Goal: Task Accomplishment & Management: Use online tool/utility

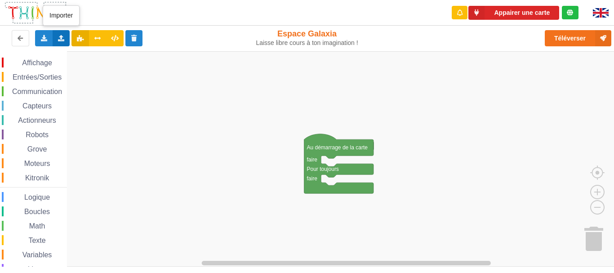
click at [63, 40] on icon at bounding box center [62, 37] width 8 height 5
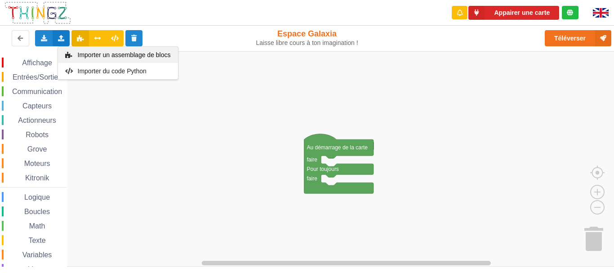
click at [90, 58] on div "Importer un assemblage de blocs" at bounding box center [118, 55] width 120 height 16
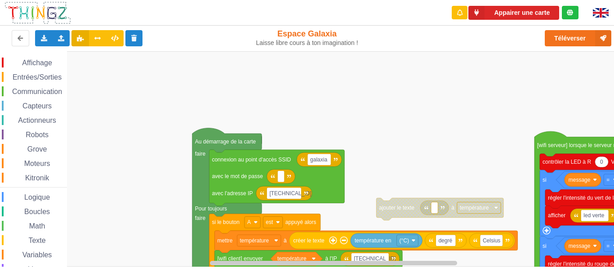
click at [316, 75] on div "Affichage Entrées/Sorties Communication Capteurs Actionneurs Robots Grove Moteu…" at bounding box center [310, 158] width 621 height 215
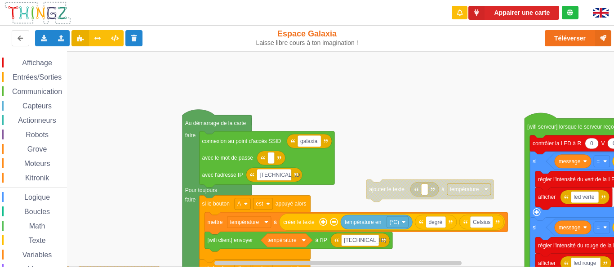
click at [350, 85] on div "Affichage Entrées/Sorties Communication Capteurs Actionneurs Robots Grove Moteu…" at bounding box center [310, 158] width 621 height 215
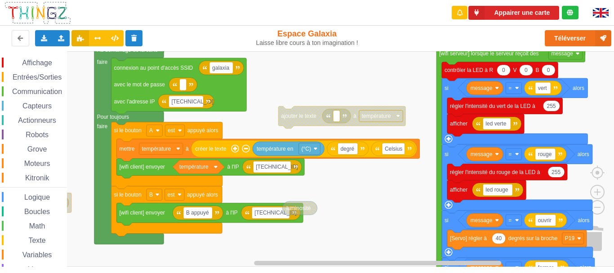
click at [299, 70] on div "Affichage Entrées/Sorties Communication Capteurs Actionneurs Robots Grove Moteu…" at bounding box center [310, 158] width 621 height 215
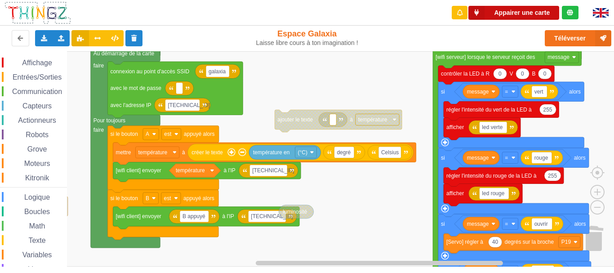
click at [527, 17] on button "Appairer une carte" at bounding box center [514, 13] width 91 height 14
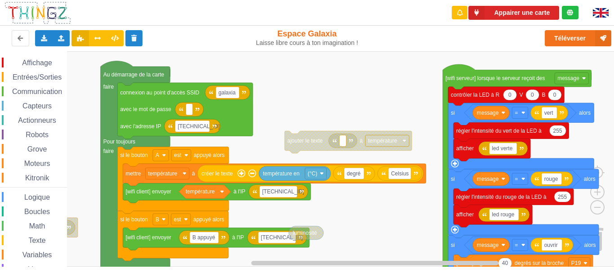
click at [375, 109] on div "Affichage Entrées/Sorties Communication Capteurs Actionneurs Robots Grove Moteu…" at bounding box center [310, 158] width 621 height 215
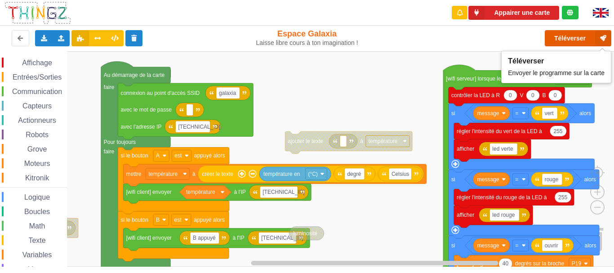
drag, startPoint x: 567, startPoint y: 37, endPoint x: 551, endPoint y: 55, distance: 24.2
click at [567, 37] on button "Téléverser" at bounding box center [578, 38] width 67 height 16
click at [556, 41] on button "Téléverser" at bounding box center [578, 38] width 67 height 16
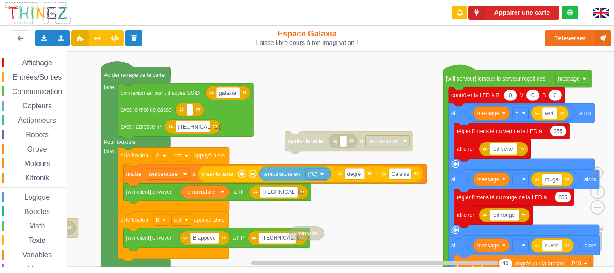
click at [556, 10] on div "Le Technicien Il y a eu un problème... Essaie encore !" at bounding box center [536, 8] width 144 height 4
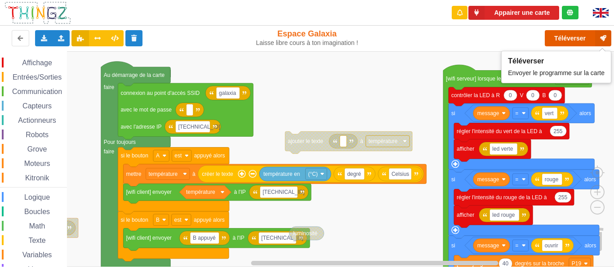
click at [560, 41] on button "Téléverser" at bounding box center [578, 38] width 67 height 16
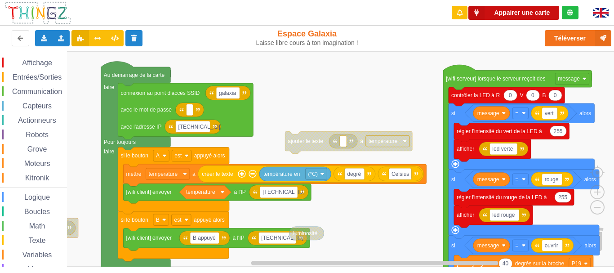
click at [514, 12] on button "Appairer une carte" at bounding box center [514, 13] width 91 height 14
click at [505, 11] on button "Appairer une carte" at bounding box center [514, 13] width 91 height 14
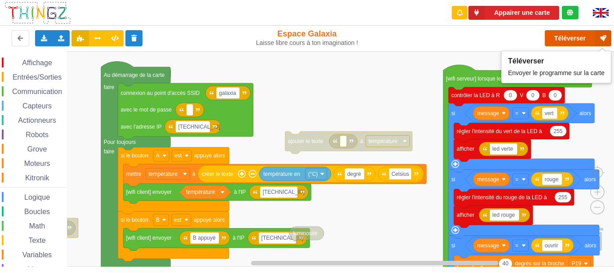
click at [574, 44] on button "Téléverser" at bounding box center [578, 38] width 67 height 16
click at [557, 36] on button "Téléverser" at bounding box center [578, 38] width 67 height 16
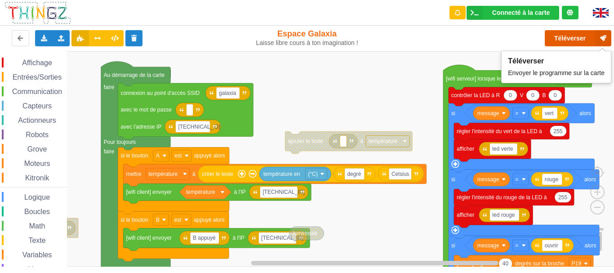
click at [555, 40] on button "Téléverser" at bounding box center [578, 38] width 67 height 16
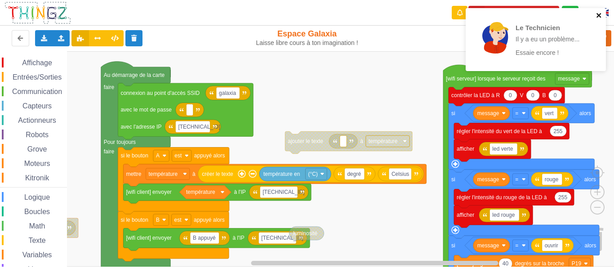
click at [601, 15] on icon "close" at bounding box center [599, 15] width 6 height 7
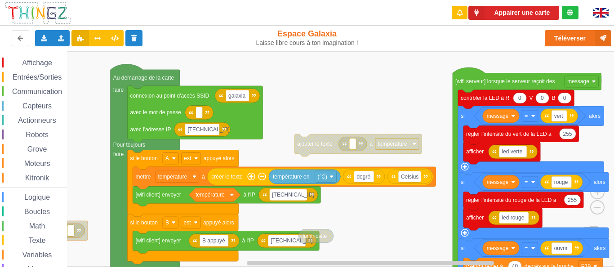
click at [313, 122] on div "Affichage Entrées/Sorties Communication Capteurs Actionneurs Robots Grove Moteu…" at bounding box center [310, 158] width 621 height 215
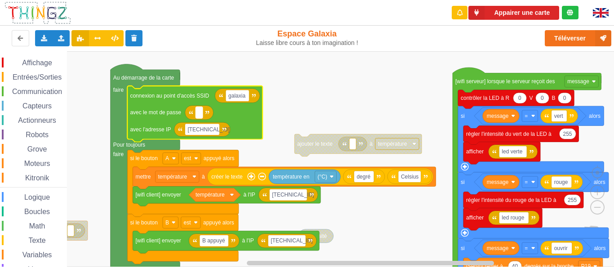
click at [202, 113] on rect "Espace de travail de Blocky" at bounding box center [199, 113] width 7 height 12
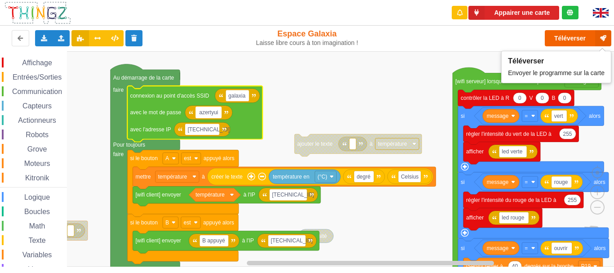
type input "azertyui"
click at [563, 36] on button "Téléverser" at bounding box center [578, 38] width 67 height 16
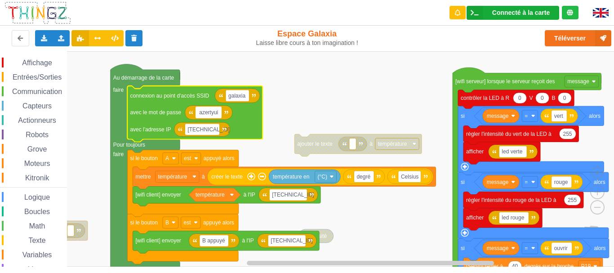
click at [520, 15] on div "Connecté à la carte" at bounding box center [521, 12] width 58 height 6
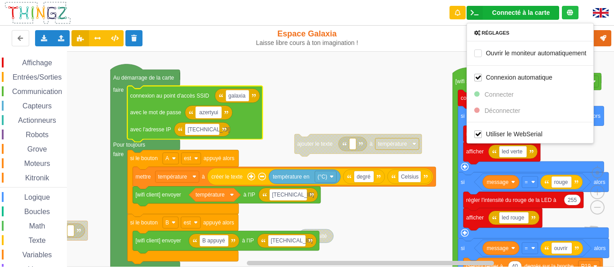
click at [440, 58] on rect "Espace de travail de Blocky" at bounding box center [310, 158] width 621 height 215
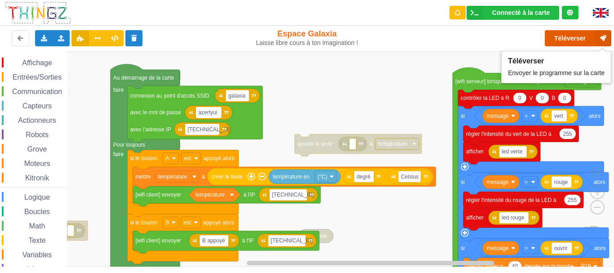
click at [571, 35] on button "Téléverser" at bounding box center [578, 38] width 67 height 16
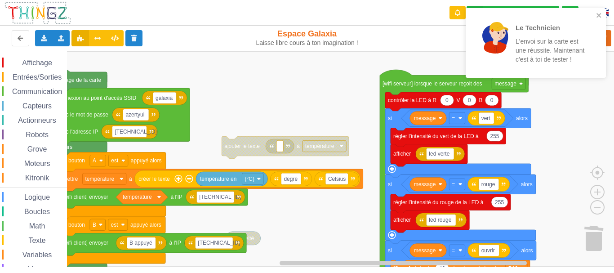
click at [357, 107] on div "Affichage Entrées/Sorties Communication Capteurs Actionneurs Robots Grove Moteu…" at bounding box center [310, 158] width 621 height 215
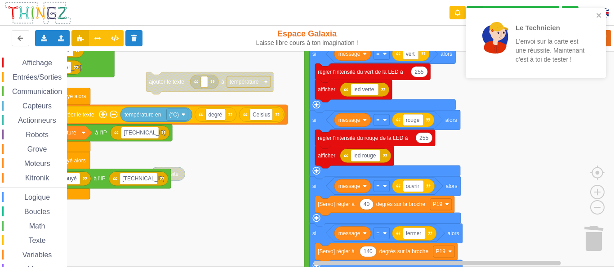
click at [481, 76] on div "Le Technicien L'envoi sur la carte est une réussite. Maintenant c'est à toi de …" at bounding box center [307, 130] width 627 height 273
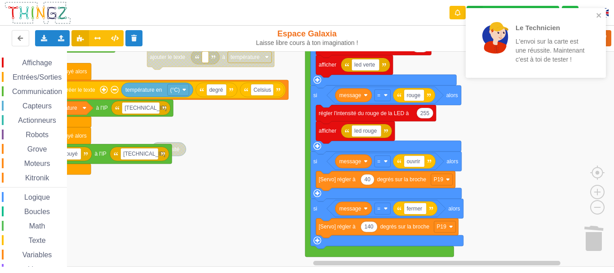
click at [496, 152] on rect "Espace de travail de Blocky" at bounding box center [310, 158] width 621 height 215
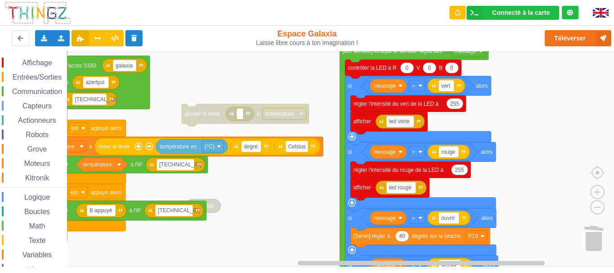
click at [189, 255] on rect "Espace de travail de Blocky" at bounding box center [310, 158] width 621 height 215
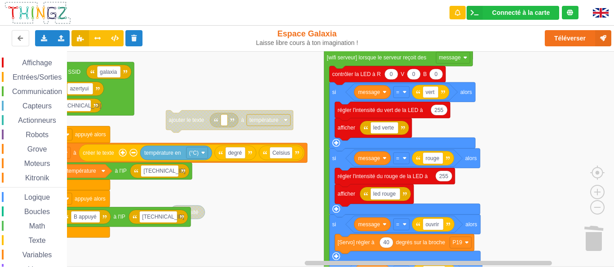
click at [295, 215] on rect "Espace de travail de Blocky" at bounding box center [310, 158] width 621 height 215
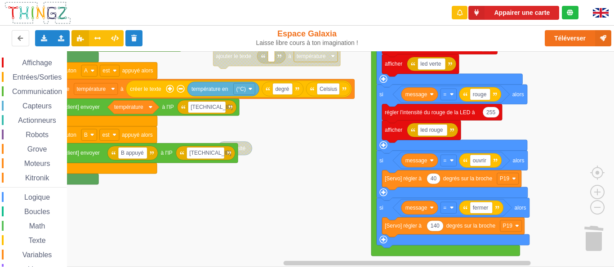
click at [282, 140] on rect "Espace de travail de Blocky" at bounding box center [310, 158] width 621 height 215
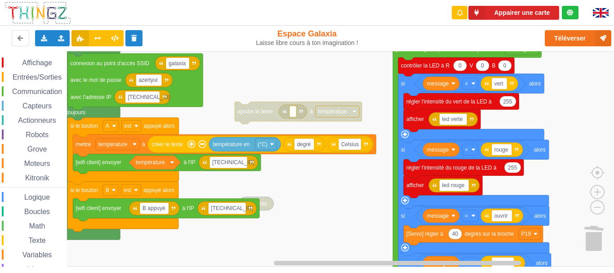
click at [341, 205] on rect "Espace de travail de Blocky" at bounding box center [310, 158] width 621 height 215
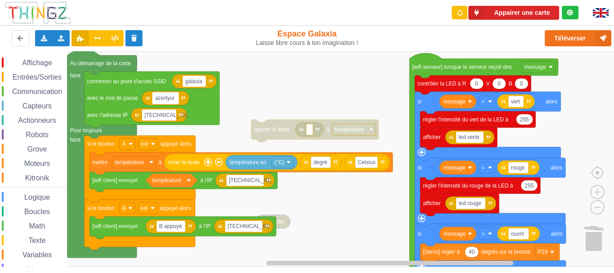
click at [165, 98] on text "azertyui" at bounding box center [164, 98] width 19 height 6
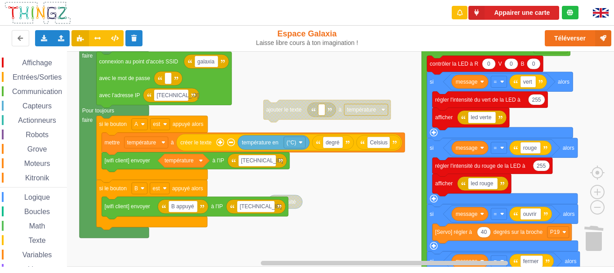
click at [381, 214] on rect "Espace de travail de Blocky" at bounding box center [310, 158] width 621 height 215
click at [519, 12] on button "Appairer une carte" at bounding box center [514, 13] width 91 height 14
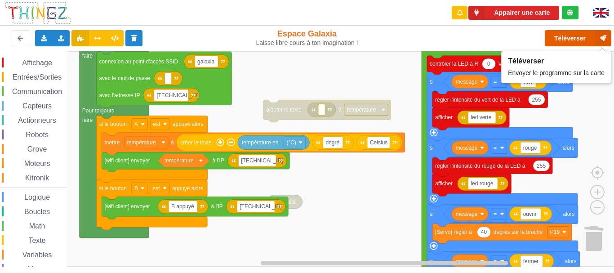
click at [561, 40] on button "Téléverser" at bounding box center [578, 38] width 67 height 16
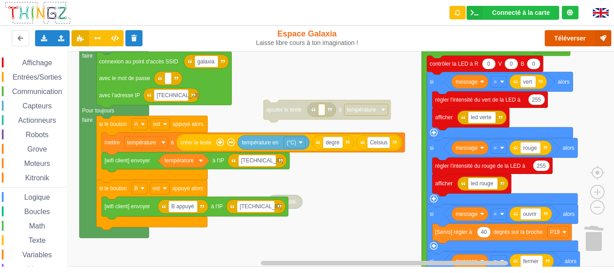
click at [568, 31] on button "Téléverser" at bounding box center [578, 38] width 67 height 16
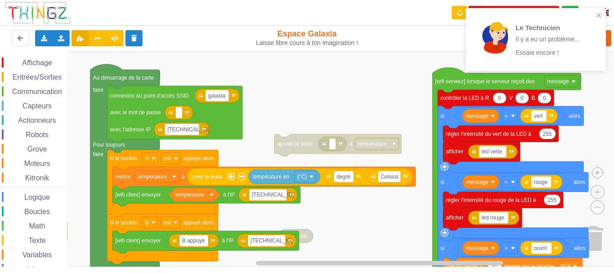
click at [353, 226] on rect "Espace de travail de Blocky" at bounding box center [310, 158] width 621 height 215
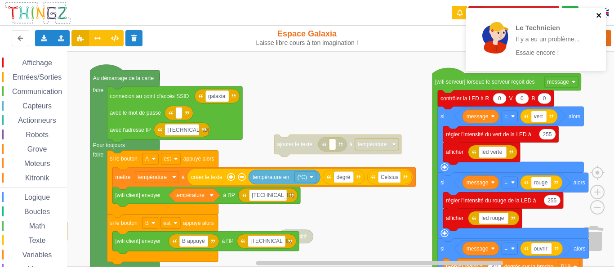
click at [600, 14] on icon "close" at bounding box center [599, 15] width 4 height 4
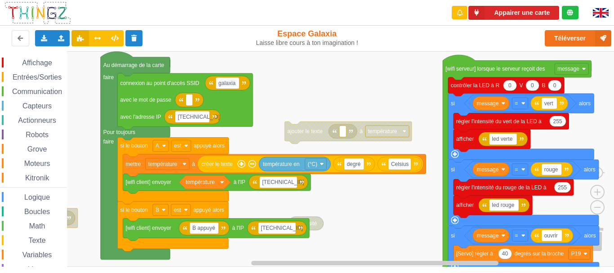
click at [382, 92] on div "Affichage Entrées/Sorties Communication Capteurs Actionneurs Robots Grove Moteu…" at bounding box center [310, 158] width 621 height 215
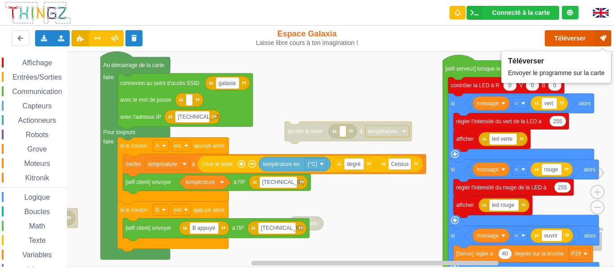
click at [574, 40] on button "Téléverser" at bounding box center [578, 38] width 67 height 16
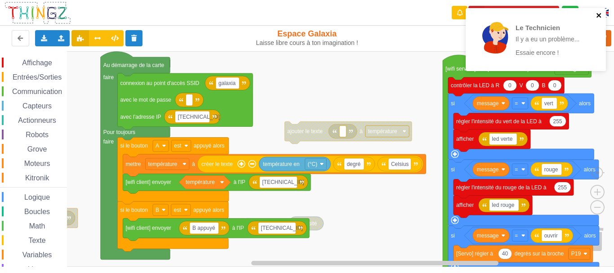
click at [601, 15] on icon "close" at bounding box center [599, 15] width 6 height 7
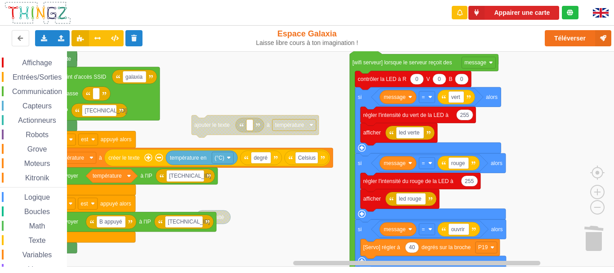
click at [274, 62] on div "Affichage Entrées/Sorties Communication Capteurs Actionneurs Robots Grove Moteu…" at bounding box center [310, 158] width 621 height 215
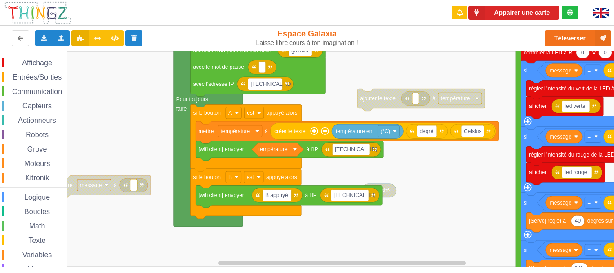
click at [506, 171] on rect "Espace de travail de Blocky" at bounding box center [310, 158] width 621 height 215
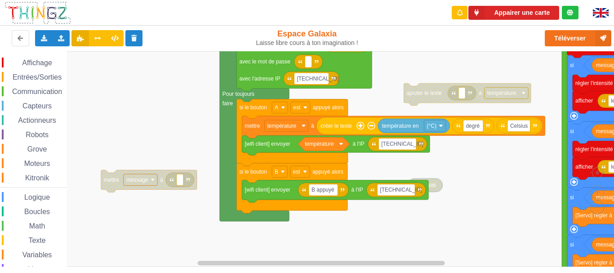
click at [49, 76] on span "Entrées/Sorties" at bounding box center [37, 77] width 52 height 8
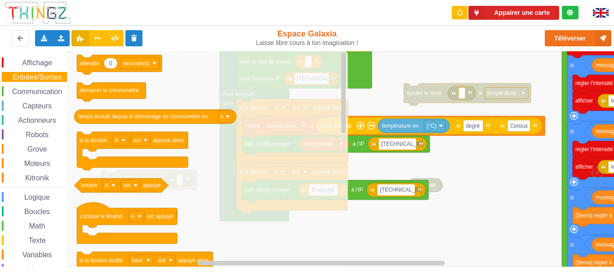
click at [55, 92] on span "Communication" at bounding box center [37, 92] width 53 height 8
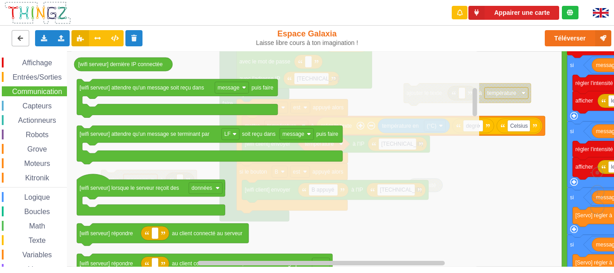
click at [20, 45] on button at bounding box center [21, 38] width 18 height 16
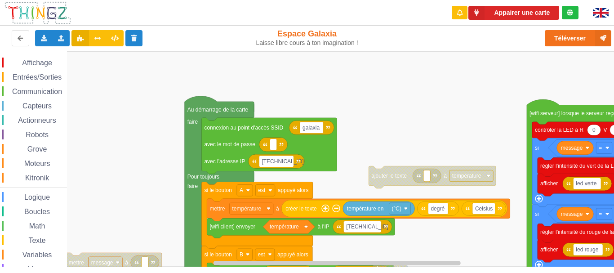
click at [393, 100] on div "Affichage Entrées/Sorties Communication Capteurs Actionneurs Robots Grove Moteu…" at bounding box center [310, 158] width 621 height 215
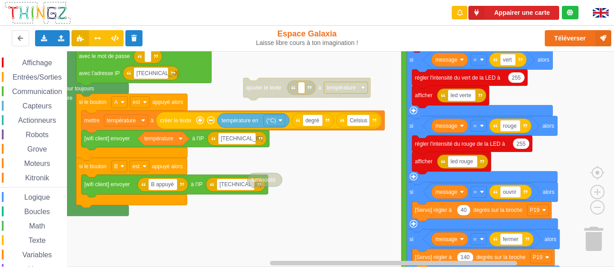
click at [323, 75] on div "Affichage Entrées/Sorties Communication Capteurs Actionneurs Robots Grove Moteu…" at bounding box center [310, 158] width 621 height 215
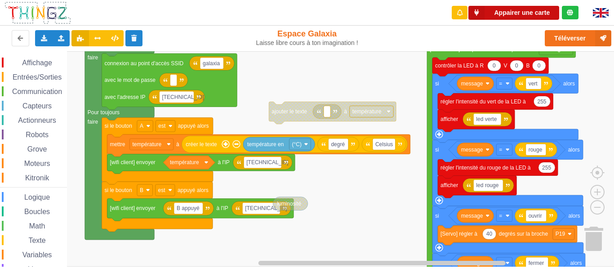
click at [517, 12] on button "Appairer une carte" at bounding box center [514, 13] width 91 height 14
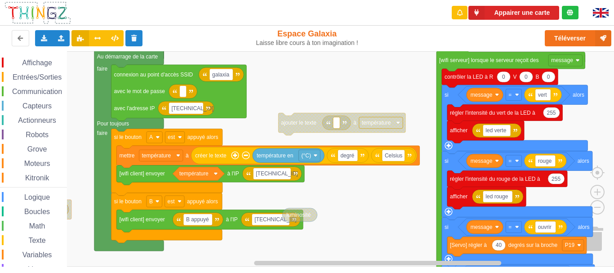
click at [332, 197] on rect "Espace de travail de Blocky" at bounding box center [310, 158] width 621 height 215
click at [523, 13] on button "Appairer une carte" at bounding box center [514, 13] width 91 height 14
click at [395, 219] on rect "Espace de travail de Blocky" at bounding box center [310, 158] width 621 height 215
click at [505, 16] on button "Appairer une carte" at bounding box center [514, 13] width 91 height 14
click at [528, 13] on button "Appairer une carte" at bounding box center [514, 13] width 91 height 14
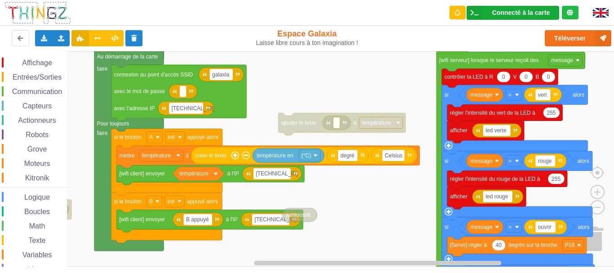
click at [536, 15] on div "Connecté à la carte" at bounding box center [521, 12] width 58 height 6
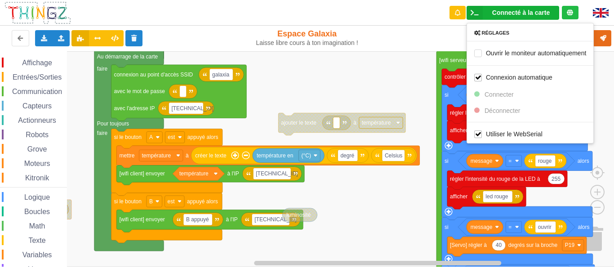
click at [419, 43] on div "Téléverser" at bounding box center [492, 38] width 252 height 29
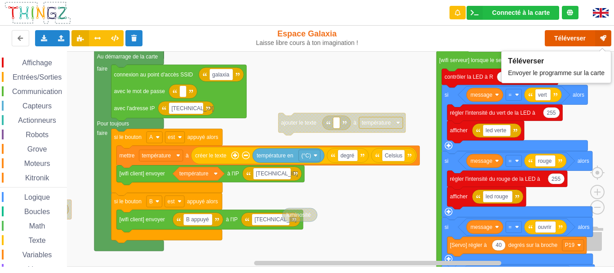
click at [559, 36] on button "Téléverser" at bounding box center [578, 38] width 67 height 16
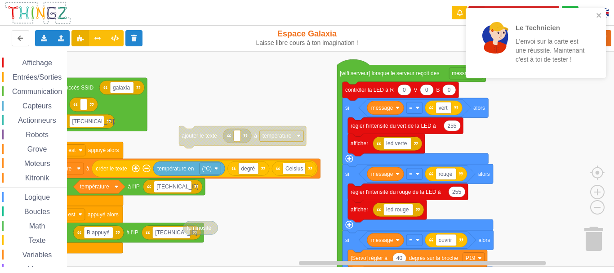
click at [305, 226] on rect "Espace de travail de Blocky" at bounding box center [310, 158] width 621 height 215
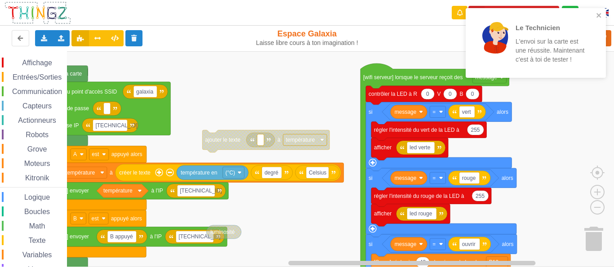
click at [350, 229] on rect "Espace de travail de Blocky" at bounding box center [310, 158] width 621 height 215
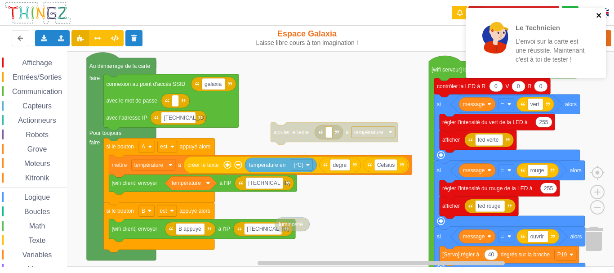
click at [599, 15] on icon "close" at bounding box center [599, 15] width 4 height 4
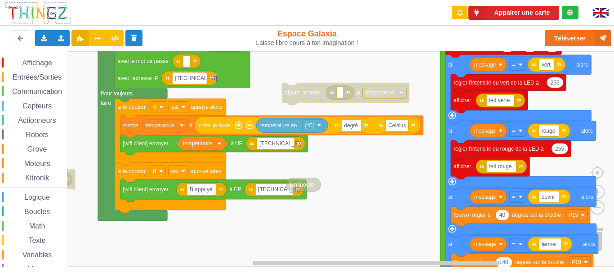
click at [349, 178] on rect "Espace de travail de Blocky" at bounding box center [310, 158] width 621 height 215
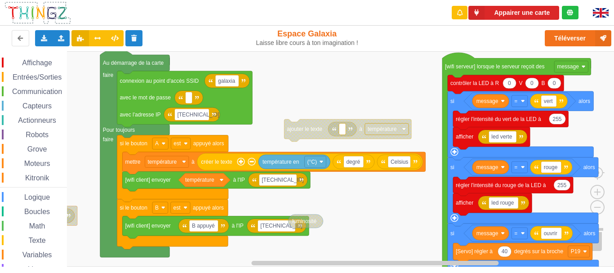
click at [306, 265] on div "Affichage Entrées/Sorties Communication Capteurs Actionneurs Robots Grove Moteu…" at bounding box center [310, 158] width 621 height 215
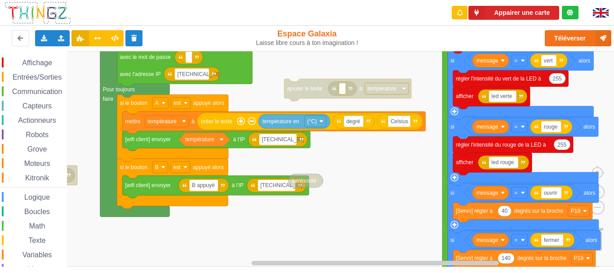
click at [335, 176] on rect "Espace de travail de Blocky" at bounding box center [310, 158] width 621 height 215
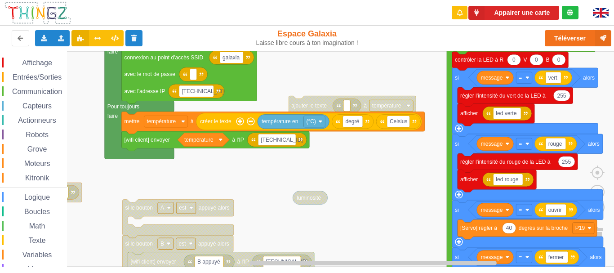
click at [202, 165] on rect "Espace de travail de Blocky" at bounding box center [310, 158] width 621 height 215
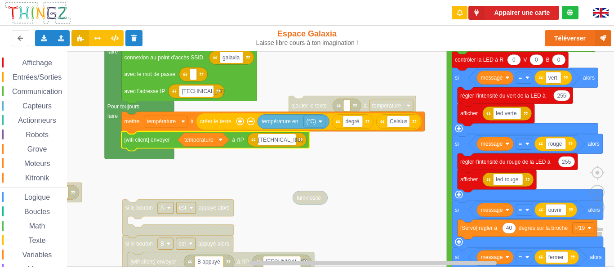
click at [291, 139] on input "192.168.4.16" at bounding box center [277, 140] width 38 height 12
drag, startPoint x: 294, startPoint y: 139, endPoint x: 286, endPoint y: 139, distance: 7.6
click at [286, 139] on input "192.168.4.16" at bounding box center [277, 140] width 38 height 12
type input "192.168.4.1"
click at [269, 169] on rect "Espace de travail de Blocky" at bounding box center [310, 158] width 621 height 215
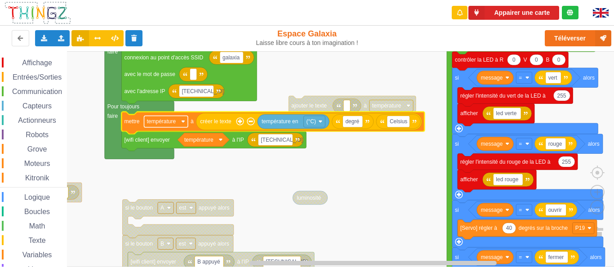
click at [184, 125] on rect "Espace de travail de Blocky" at bounding box center [166, 122] width 44 height 12
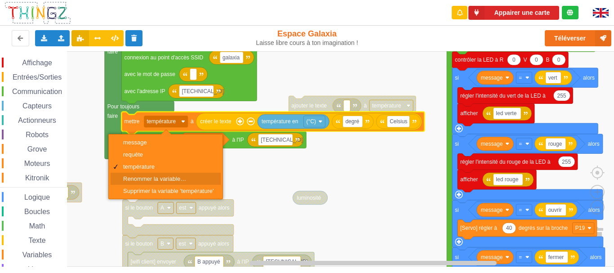
click at [171, 175] on div "Renommer la variable…" at bounding box center [168, 178] width 91 height 7
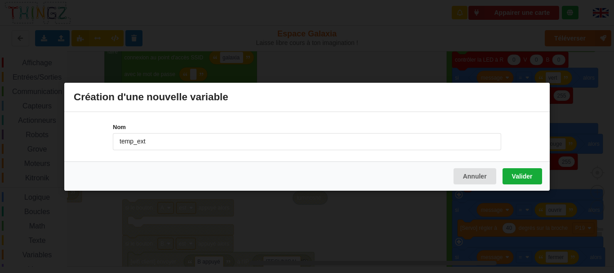
type input "temp_ext"
click at [514, 174] on button "Valider" at bounding box center [523, 176] width 40 height 16
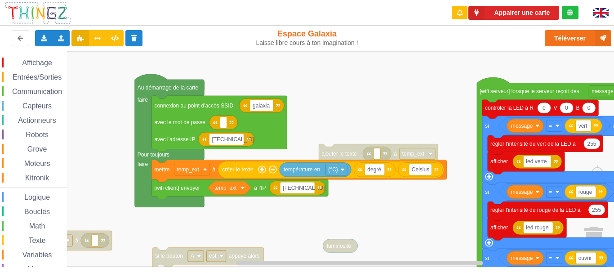
click at [378, 205] on rect "Espace de travail de Blocky" at bounding box center [310, 158] width 621 height 215
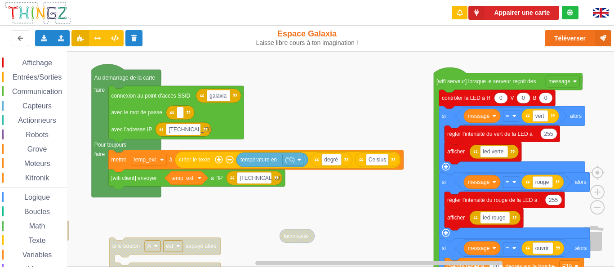
click at [279, 204] on rect "Espace de travail de Blocky" at bounding box center [310, 158] width 621 height 215
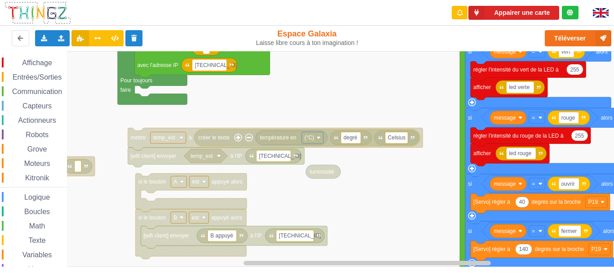
click at [310, 59] on rect "Espace de travail de Blocky" at bounding box center [310, 158] width 621 height 215
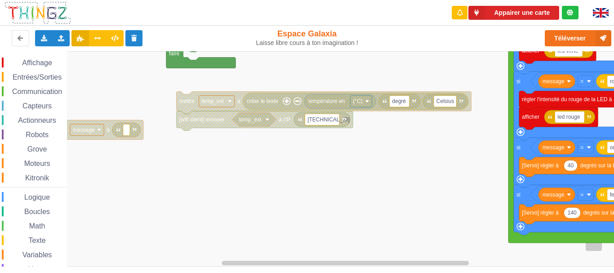
click at [310, 181] on rect "Espace de travail de Blocky" at bounding box center [310, 158] width 621 height 215
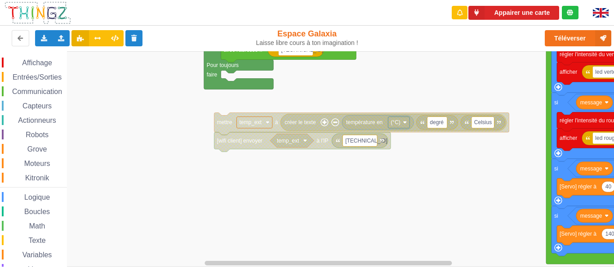
click at [249, 187] on rect "Espace de travail de Blocky" at bounding box center [310, 158] width 621 height 215
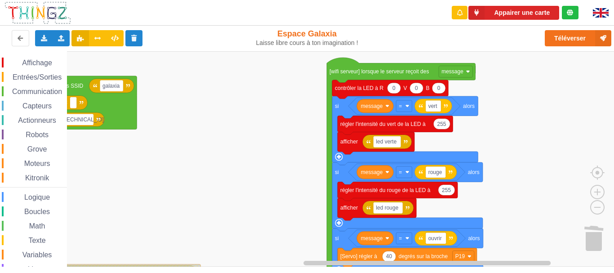
click at [179, 192] on rect "Espace de travail de Blocky" at bounding box center [310, 158] width 621 height 215
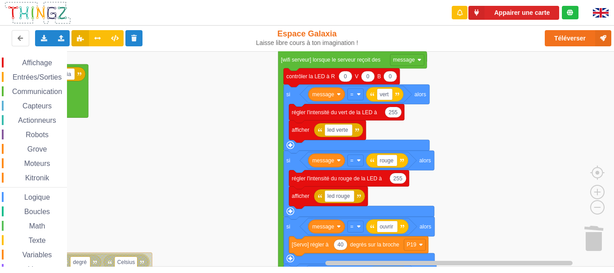
click at [248, 161] on rect "Espace de travail de Blocky" at bounding box center [310, 158] width 621 height 215
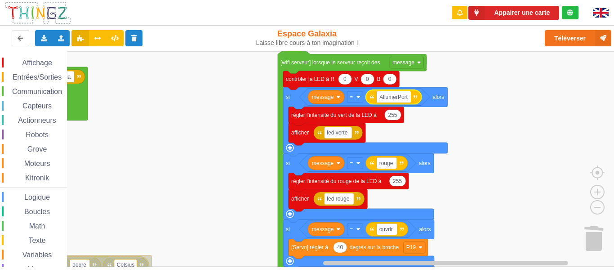
type input "AllumerPorte"
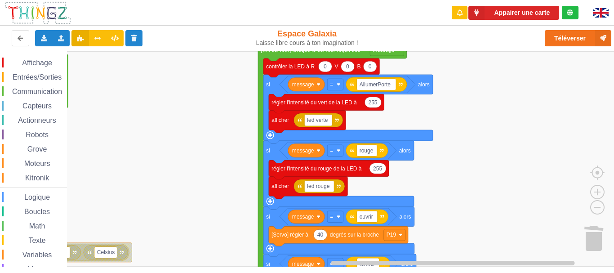
click at [398, 118] on rect "Espace de travail de Blocky" at bounding box center [310, 158] width 621 height 215
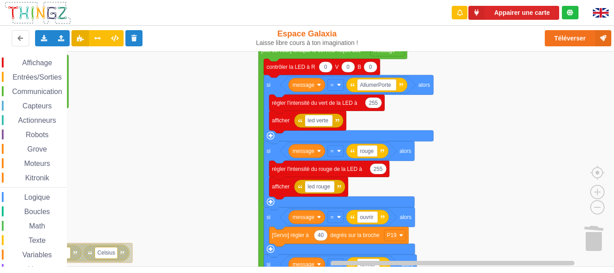
click at [48, 63] on span "Affichage" at bounding box center [37, 63] width 32 height 8
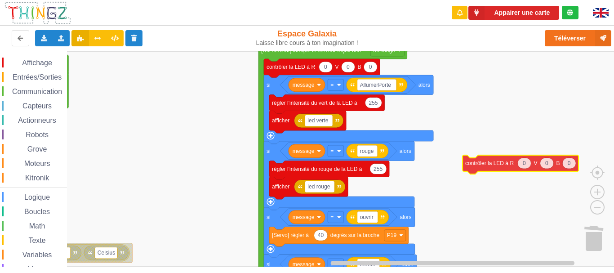
click at [501, 164] on div "Affichage Entrées/Sorties Communication Capteurs Actionneurs Robots Grove Moteu…" at bounding box center [310, 158] width 621 height 215
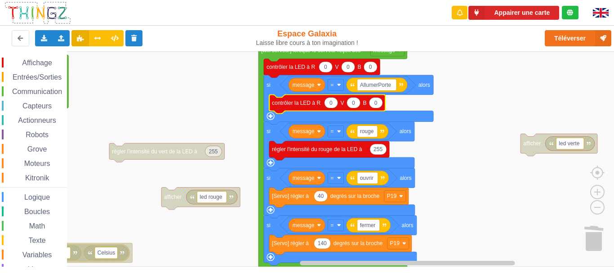
click at [331, 105] on text "0" at bounding box center [331, 102] width 3 height 6
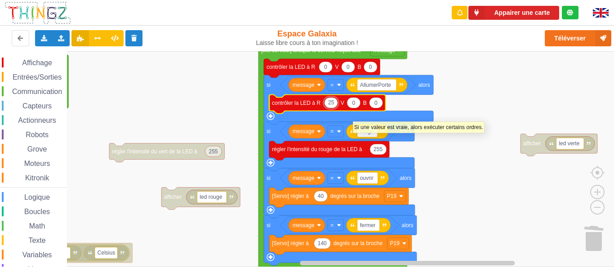
type input "255"
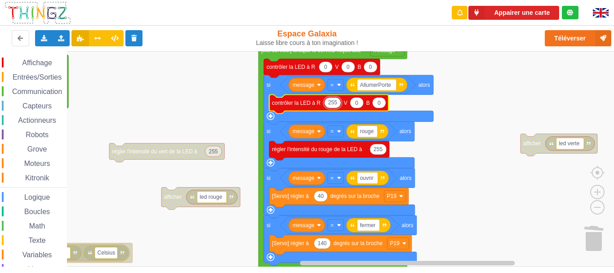
click at [358, 104] on icon "Espace de travail de Blocky" at bounding box center [356, 102] width 13 height 11
type input "255"
click at [380, 103] on icon "Espace de travail de Blocky" at bounding box center [382, 102] width 13 height 11
type input "255"
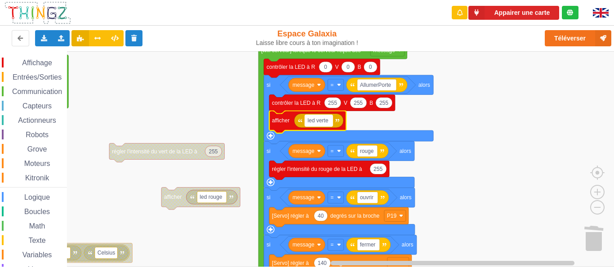
click at [322, 118] on text "led verte" at bounding box center [318, 120] width 21 height 6
type input "porte d'entrée allumée"
click at [436, 120] on rect "Espace de travail de Blocky" at bounding box center [310, 158] width 621 height 215
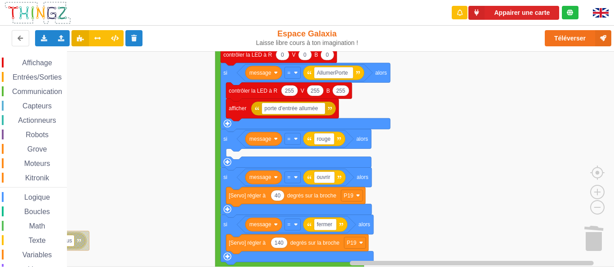
click at [69, 208] on div "Affichage Entrées/Sorties Communication Capteurs Actionneurs Robots Grove Moteu…" at bounding box center [310, 158] width 621 height 215
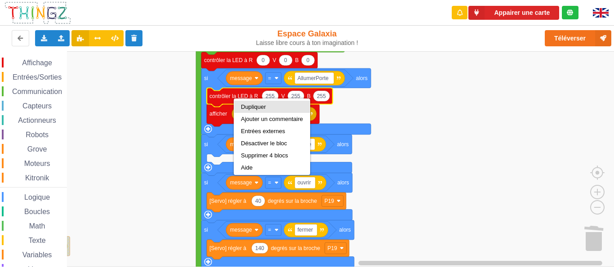
click at [262, 108] on div "Dupliquer" at bounding box center [272, 106] width 62 height 7
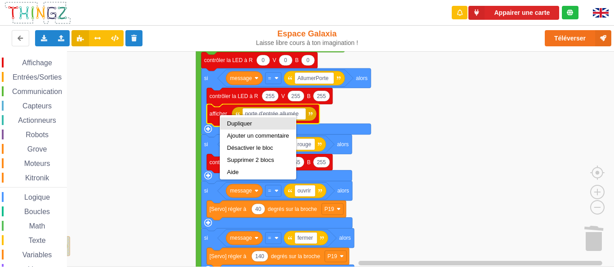
click at [237, 123] on div "Dupliquer" at bounding box center [258, 123] width 62 height 7
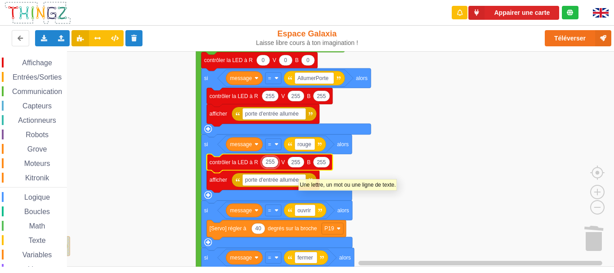
type input "0"
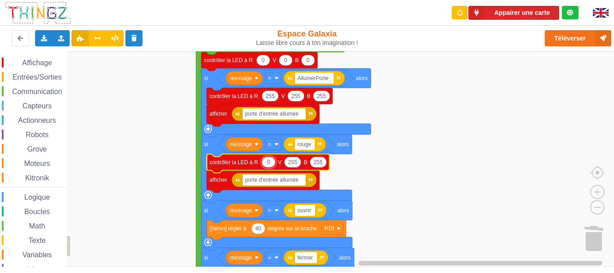
click at [296, 162] on text "255" at bounding box center [292, 162] width 9 height 6
type input "0"
click at [317, 162] on text "255" at bounding box center [314, 162] width 9 height 6
click at [283, 182] on text "porte d'entrée allumée" at bounding box center [272, 180] width 54 height 6
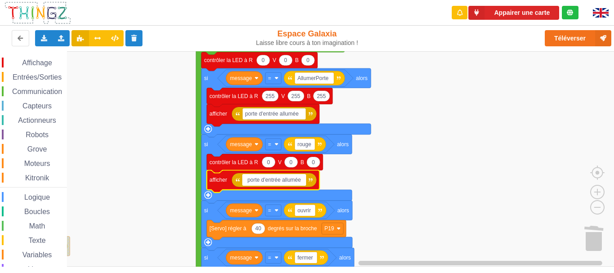
drag, startPoint x: 295, startPoint y: 179, endPoint x: 300, endPoint y: 179, distance: 4.9
click at [296, 179] on input "porte d'entrée allumée" at bounding box center [273, 180] width 63 height 12
click at [302, 179] on input "porte d'entrée allumée" at bounding box center [273, 180] width 63 height 12
drag, startPoint x: 304, startPoint y: 180, endPoint x: 284, endPoint y: 180, distance: 19.3
click at [284, 180] on input "porte d'entrée allumée" at bounding box center [273, 180] width 63 height 12
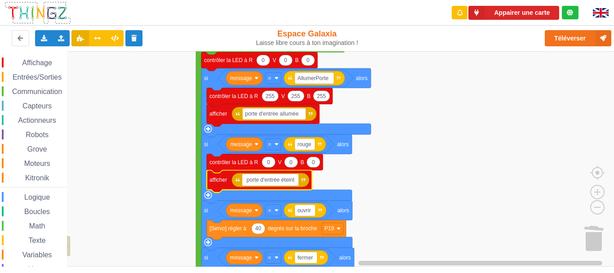
type input "porte d'entrée éteinte"
click at [393, 168] on rect "Espace de travail de Blocky" at bounding box center [310, 158] width 621 height 215
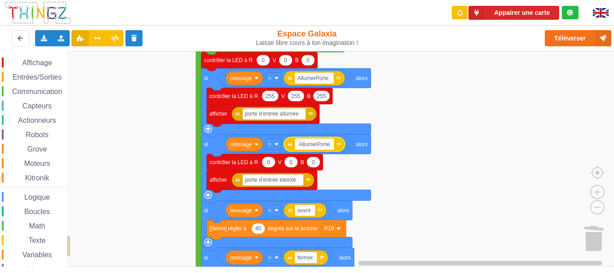
click at [301, 144] on input "AllumerPorte" at bounding box center [314, 144] width 39 height 12
drag, startPoint x: 317, startPoint y: 143, endPoint x: 293, endPoint y: 144, distance: 24.3
click at [293, 144] on body "Appairer une carte Exporter l'assemblage de blocs Exporter l'assemblage de bloc…" at bounding box center [307, 136] width 614 height 273
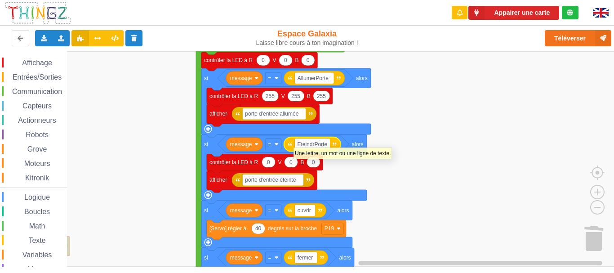
type input "EteindrePorte"
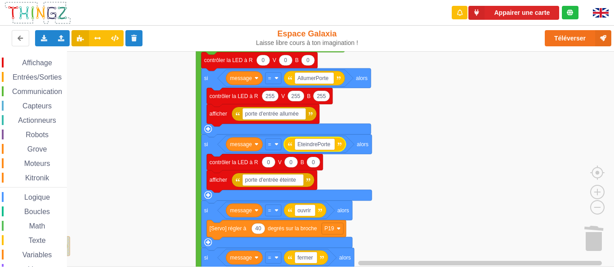
click at [426, 149] on rect "Espace de travail de Blocky" at bounding box center [310, 158] width 621 height 215
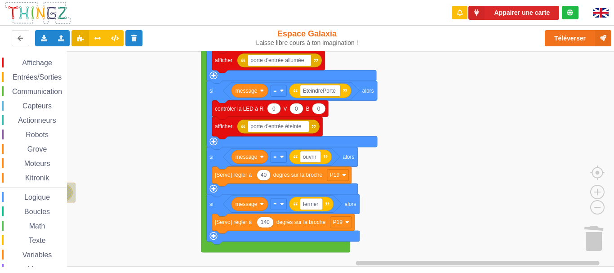
click at [436, 112] on rect "Espace de travail de Blocky" at bounding box center [310, 158] width 621 height 215
click at [318, 158] on input "ouvrir" at bounding box center [310, 157] width 21 height 12
drag, startPoint x: 318, startPoint y: 157, endPoint x: 295, endPoint y: 157, distance: 23.8
click at [295, 157] on body "Appairer une carte Exporter l'assemblage de blocs Exporter l'assemblage de bloc…" at bounding box center [307, 136] width 614 height 273
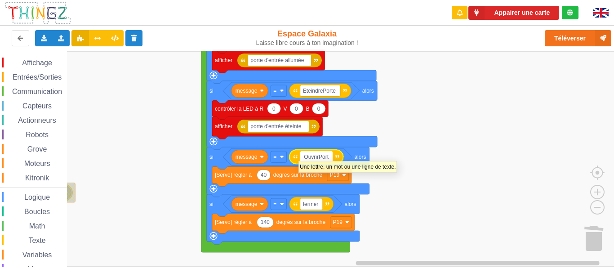
type input "OuvrirPorte"
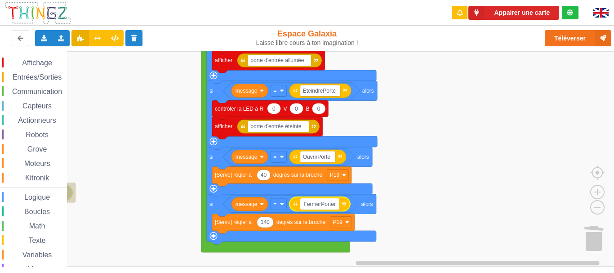
type input "FermerPorte"
click at [424, 211] on rect "Espace de travail de Blocky" at bounding box center [310, 158] width 621 height 215
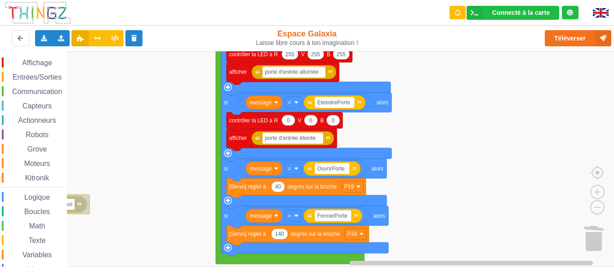
click at [479, 115] on rect "Espace de travail de Blocky" at bounding box center [310, 158] width 621 height 215
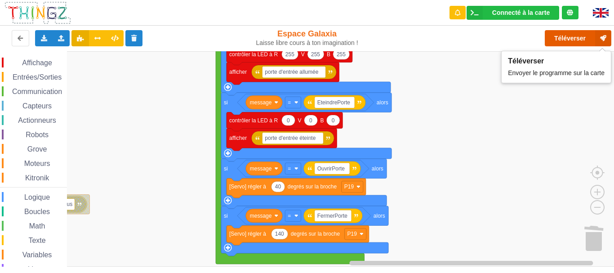
click at [562, 38] on button "Téléverser" at bounding box center [578, 38] width 67 height 16
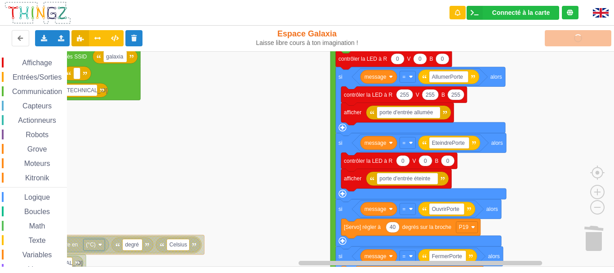
click at [553, 183] on rect "Espace de travail de Blocky" at bounding box center [310, 158] width 621 height 215
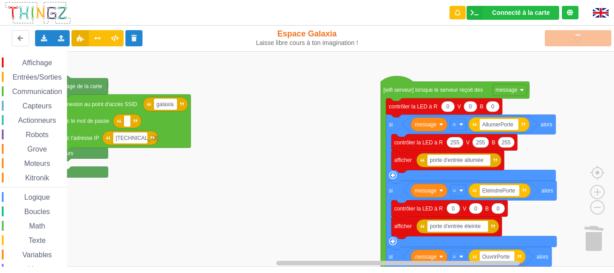
click at [336, 227] on rect "Espace de travail de Blocky" at bounding box center [310, 158] width 621 height 215
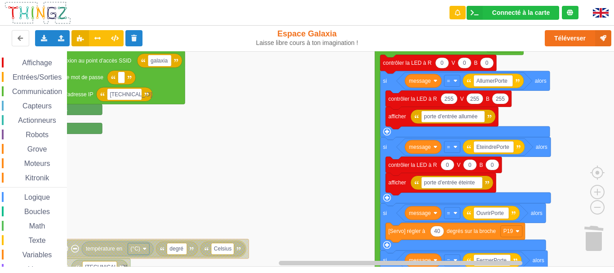
click at [317, 142] on rect "Espace de travail de Blocky" at bounding box center [310, 158] width 621 height 215
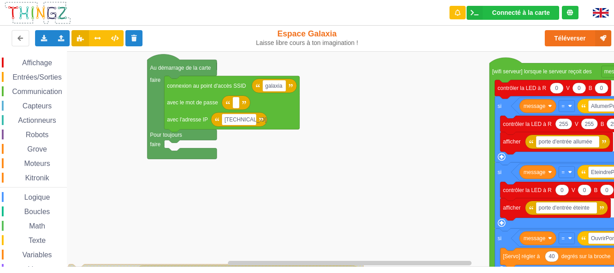
click at [307, 175] on rect "Espace de travail de Blocky" at bounding box center [310, 158] width 621 height 215
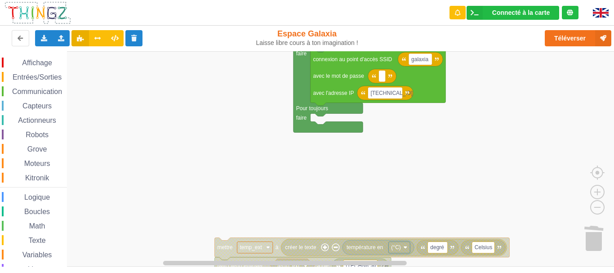
click at [346, 181] on rect "Espace de travail de Blocky" at bounding box center [310, 158] width 621 height 215
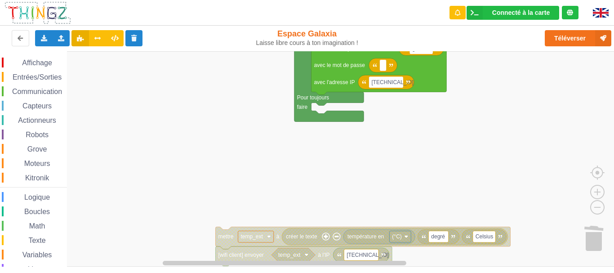
click at [250, 152] on rect "Espace de travail de Blocky" at bounding box center [310, 158] width 621 height 215
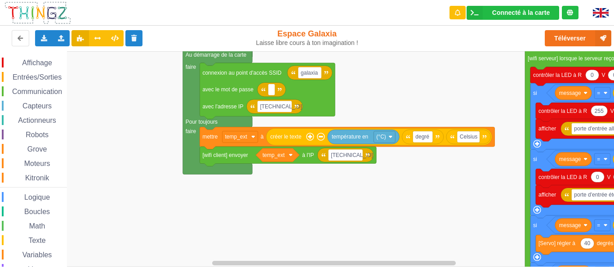
click at [256, 197] on rect "Espace de travail de Blocky" at bounding box center [310, 158] width 621 height 215
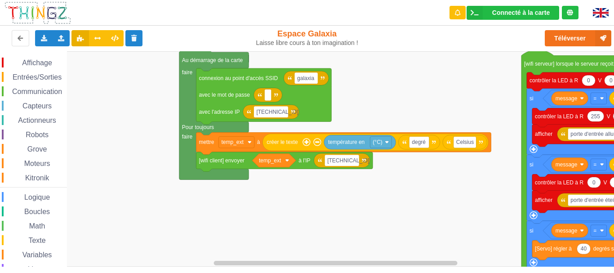
click at [319, 199] on rect "Espace de travail de Blocky" at bounding box center [310, 158] width 621 height 215
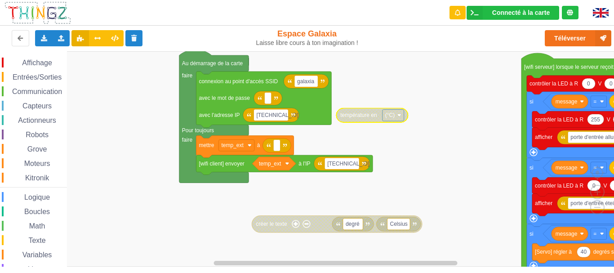
click at [39, 106] on span "Capteurs" at bounding box center [37, 106] width 32 height 8
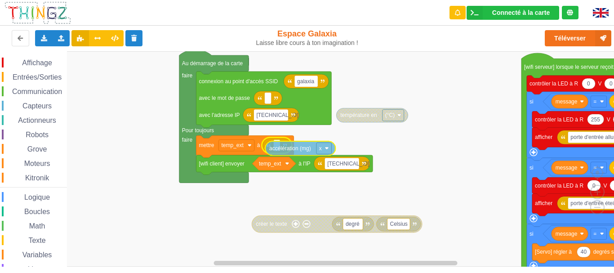
click at [290, 148] on div "Affichage Entrées/Sorties Communication Capteurs Actionneurs Robots Grove Moteu…" at bounding box center [310, 158] width 621 height 215
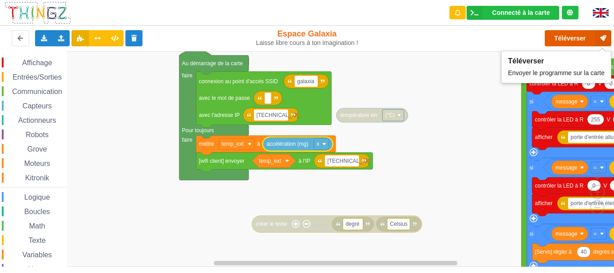
click at [580, 38] on button "Téléverser" at bounding box center [578, 38] width 67 height 16
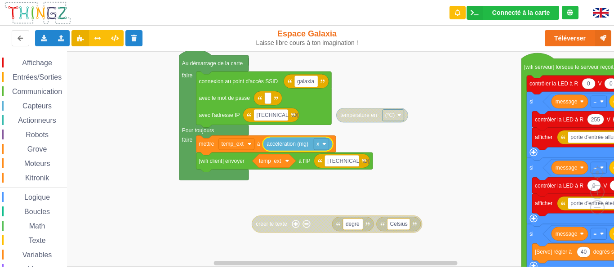
click at [340, 193] on rect "Espace de travail de Blocky" at bounding box center [310, 158] width 621 height 215
click at [41, 88] on span "Communication" at bounding box center [37, 92] width 53 height 8
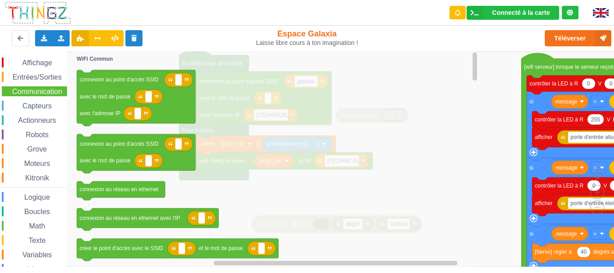
click at [40, 69] on div "Affichage Entrées/Sorties Communication Capteurs Actionneurs Robots Grove Moteu…" at bounding box center [33, 185] width 67 height 255
click at [45, 64] on span "Affichage" at bounding box center [37, 63] width 32 height 8
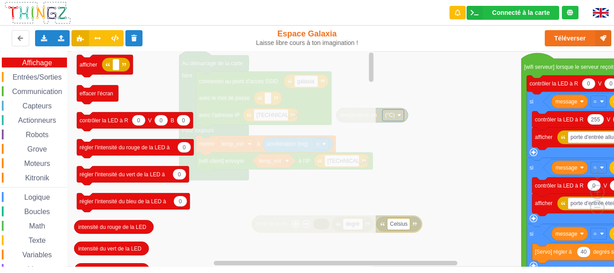
click at [44, 72] on div "Entrées/Sorties" at bounding box center [34, 77] width 65 height 10
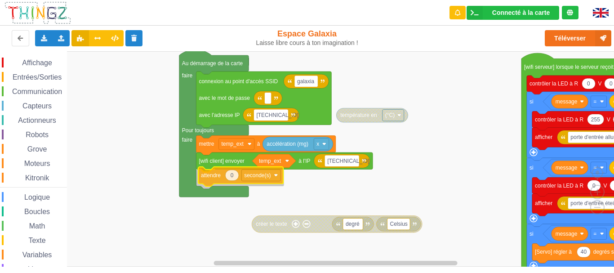
click at [209, 174] on div "Affichage Entrées/Sorties Communication Capteurs Actionneurs Robots Grove Moteu…" at bounding box center [310, 158] width 621 height 215
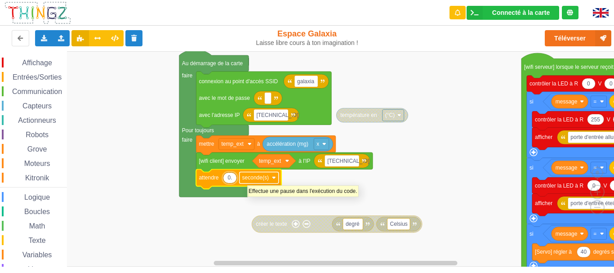
type input "0.5"
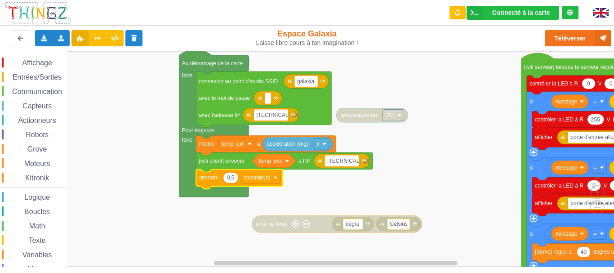
click at [302, 193] on rect "Espace de travail de Blocky" at bounding box center [310, 158] width 621 height 215
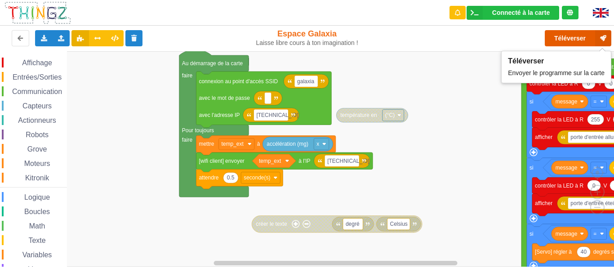
click at [553, 35] on button "Téléverser" at bounding box center [578, 38] width 67 height 16
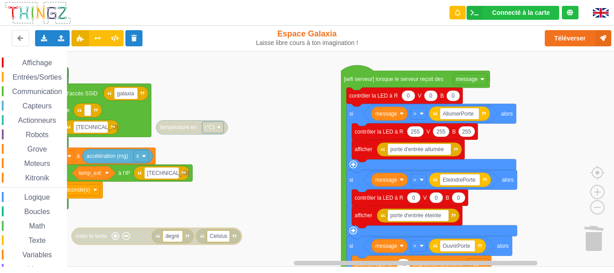
click at [271, 170] on rect "Espace de travail de Blocky" at bounding box center [310, 158] width 621 height 215
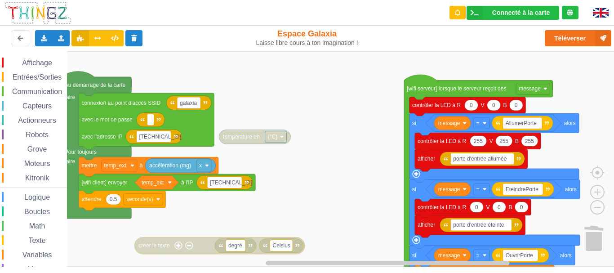
click at [364, 111] on div "Affichage Entrées/Sorties Communication Capteurs Actionneurs Robots Grove Moteu…" at bounding box center [310, 158] width 621 height 215
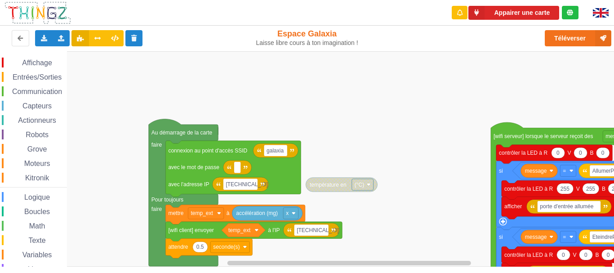
click at [344, 88] on div "Affichage Entrées/Sorties Communication Capteurs Actionneurs Robots Grove Moteu…" at bounding box center [310, 158] width 621 height 215
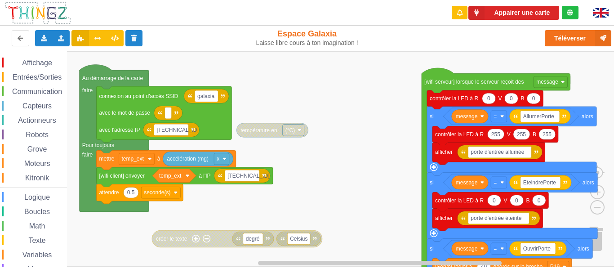
click at [362, 119] on div "Affichage Entrées/Sorties Communication Capteurs Actionneurs Robots Grove Moteu…" at bounding box center [310, 158] width 621 height 215
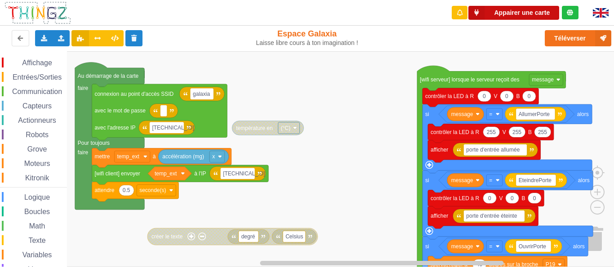
click at [506, 15] on button "Appairer une carte" at bounding box center [514, 13] width 91 height 14
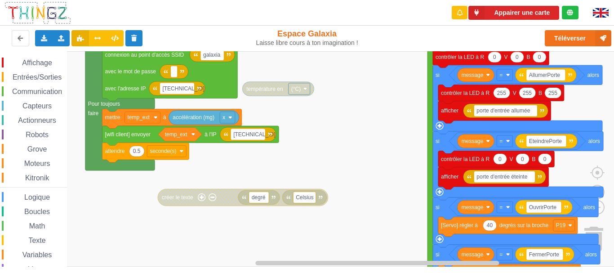
click at [332, 160] on rect "Espace de travail de Blocky" at bounding box center [310, 158] width 621 height 215
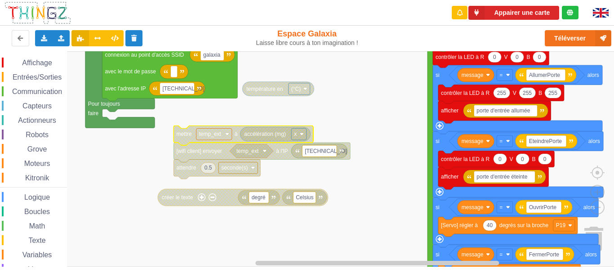
click at [178, 131] on text "mettre" at bounding box center [183, 134] width 15 height 6
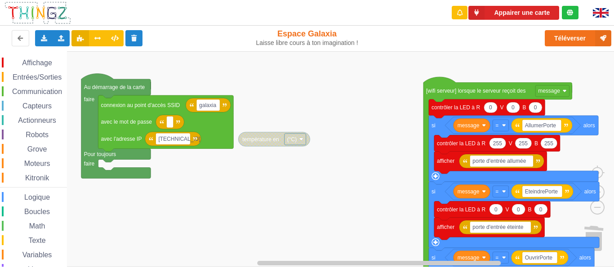
click at [241, 204] on rect "Espace de travail de Blocky" at bounding box center [310, 158] width 621 height 215
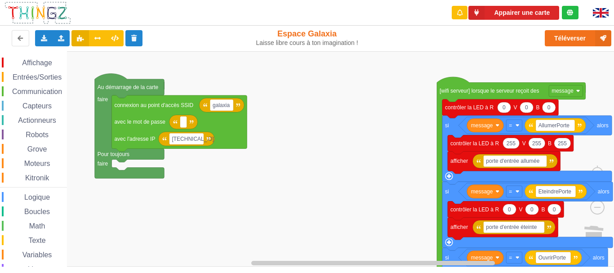
click at [322, 193] on rect "Espace de travail de Blocky" at bounding box center [310, 158] width 621 height 215
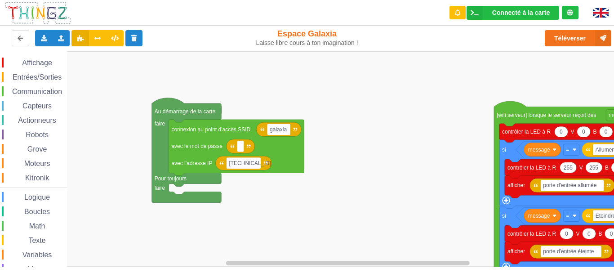
click at [314, 91] on div "Affichage Entrées/Sorties Communication Capteurs Actionneurs Robots Grove Moteu…" at bounding box center [310, 158] width 621 height 215
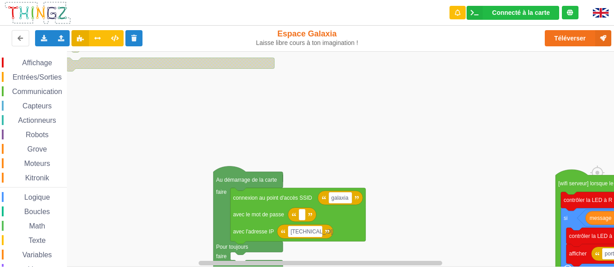
click at [362, 107] on div "Affichage Entrées/Sorties Communication Capteurs Actionneurs Robots Grove Moteu…" at bounding box center [310, 158] width 621 height 215
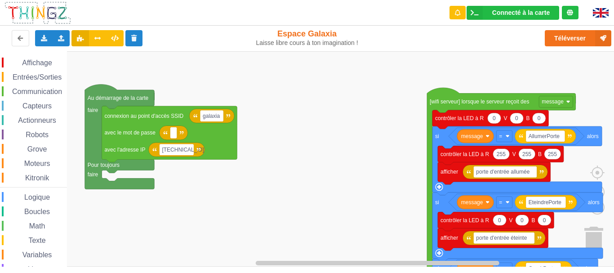
click at [292, 83] on div "Affichage Entrées/Sorties Communication Capteurs Actionneurs Robots Grove Moteu…" at bounding box center [310, 158] width 621 height 215
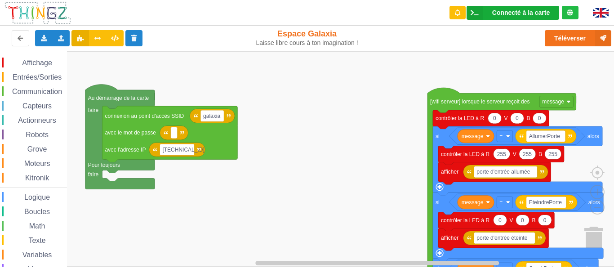
click at [503, 11] on div "Connecté à la carte" at bounding box center [521, 12] width 58 height 6
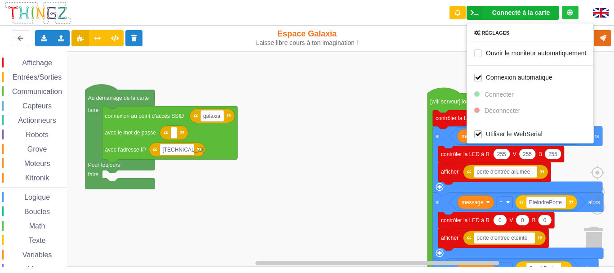
click at [396, 86] on rect "Espace de travail de Blocky" at bounding box center [310, 158] width 621 height 215
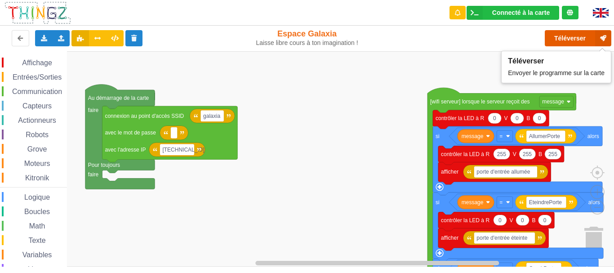
click at [571, 32] on button "Téléverser" at bounding box center [578, 38] width 67 height 16
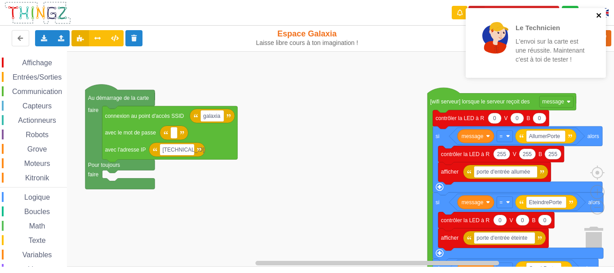
click at [600, 15] on icon "close" at bounding box center [599, 15] width 4 height 4
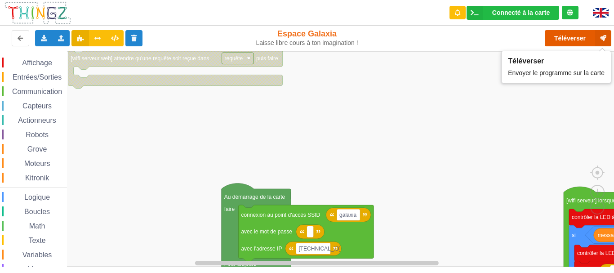
click at [562, 39] on button "Téléverser" at bounding box center [578, 38] width 67 height 16
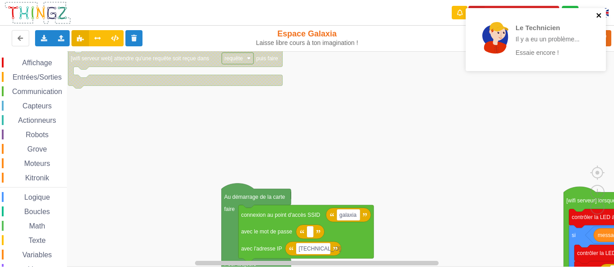
click at [600, 14] on icon "close" at bounding box center [599, 15] width 4 height 4
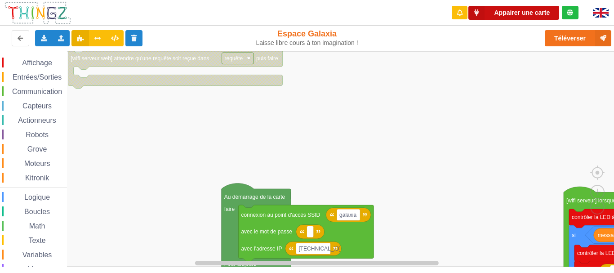
click at [532, 15] on button "Appairer une carte" at bounding box center [514, 13] width 91 height 14
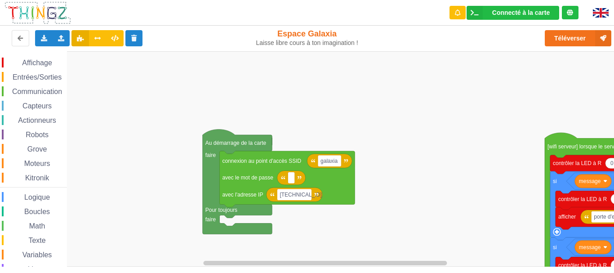
click at [442, 85] on div "Affichage Entrées/Sorties Communication Capteurs Actionneurs Robots Grove Moteu…" at bounding box center [310, 158] width 621 height 215
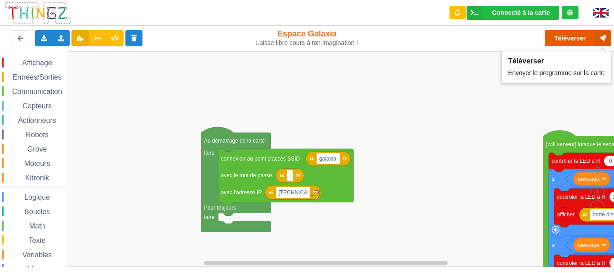
click at [566, 36] on button "Téléverser" at bounding box center [578, 38] width 67 height 16
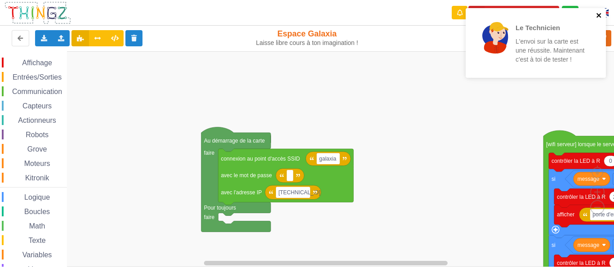
click at [601, 15] on icon "close" at bounding box center [599, 15] width 6 height 7
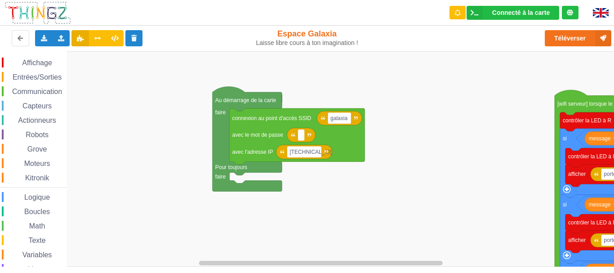
click at [450, 108] on div "Affichage Entrées/Sorties Communication Capteurs Actionneurs Robots Grove Moteu…" at bounding box center [310, 158] width 621 height 215
click at [413, 93] on rect "Espace de travail de Blocky" at bounding box center [310, 158] width 621 height 215
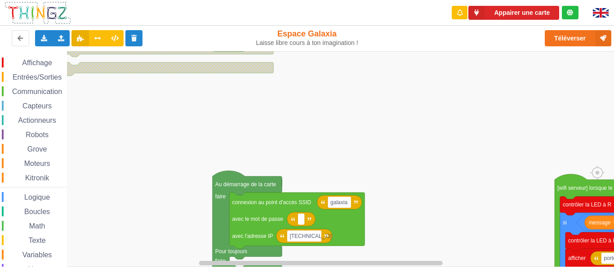
click at [390, 125] on div "Affichage Entrées/Sorties Communication Capteurs Actionneurs Robots Grove Moteu…" at bounding box center [310, 158] width 621 height 215
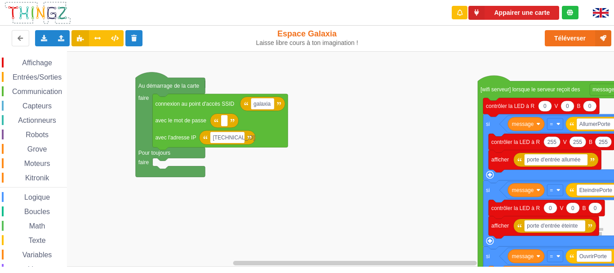
click at [377, 92] on div "Affichage Entrées/Sorties Communication Capteurs Actionneurs Robots Grove Moteu…" at bounding box center [310, 158] width 621 height 215
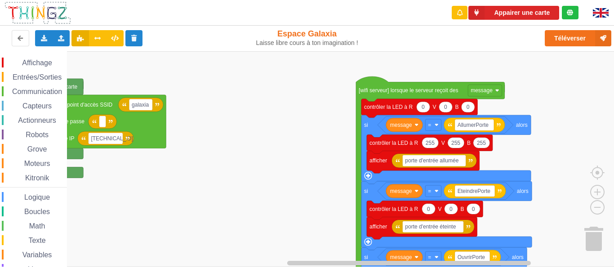
click at [275, 140] on div "Affichage Entrées/Sorties Communication Capteurs Actionneurs Robots Grove Moteu…" at bounding box center [310, 158] width 621 height 215
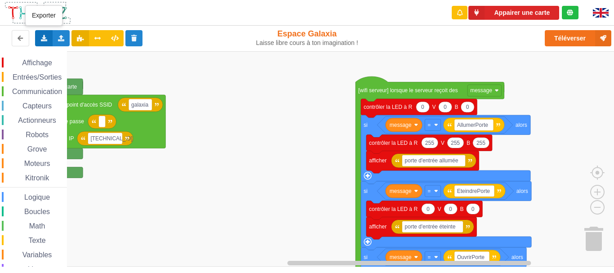
click at [42, 37] on icon at bounding box center [44, 37] width 8 height 5
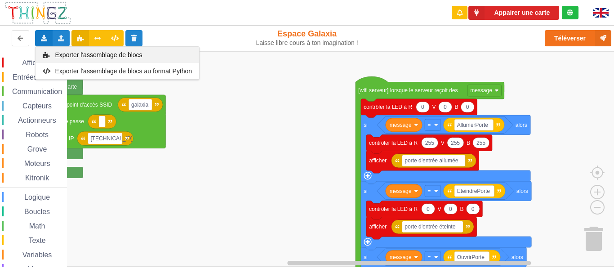
click at [102, 52] on span "Exporter l'assemblage de blocs" at bounding box center [98, 54] width 87 height 7
